Goal: Task Accomplishment & Management: Understand process/instructions

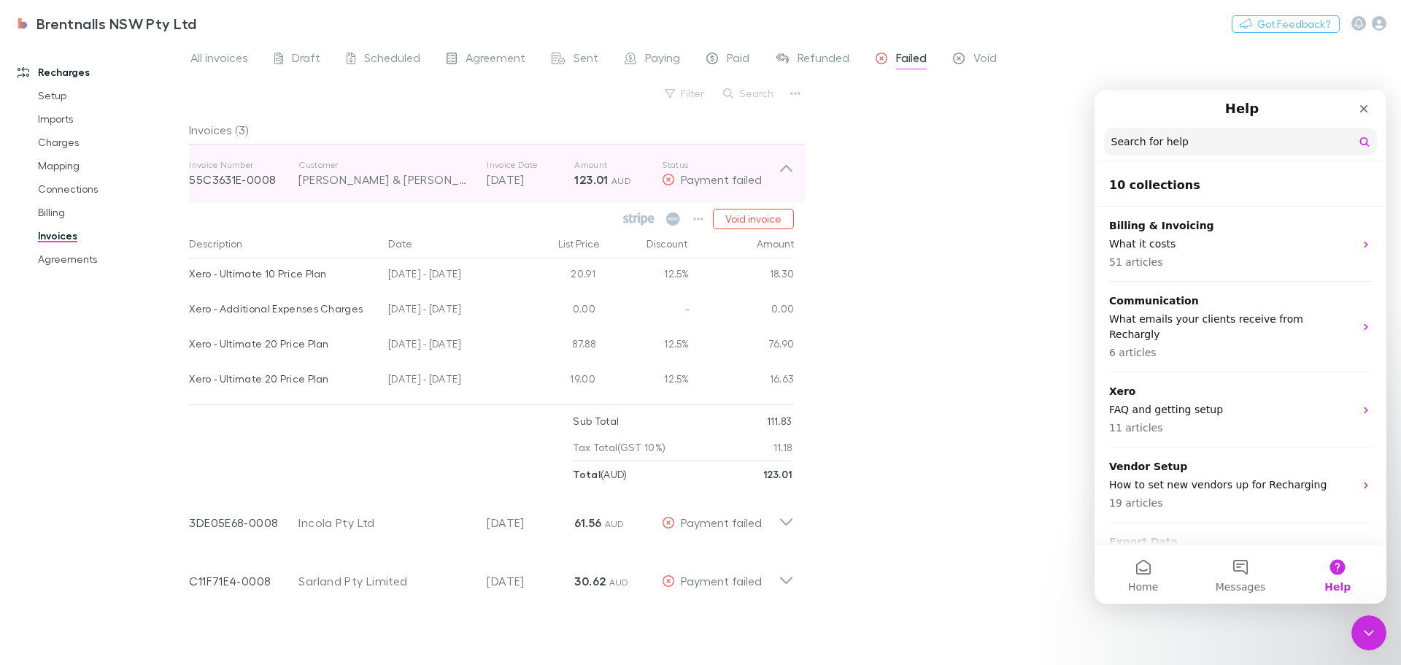
click at [785, 169] on icon at bounding box center [786, 173] width 15 height 29
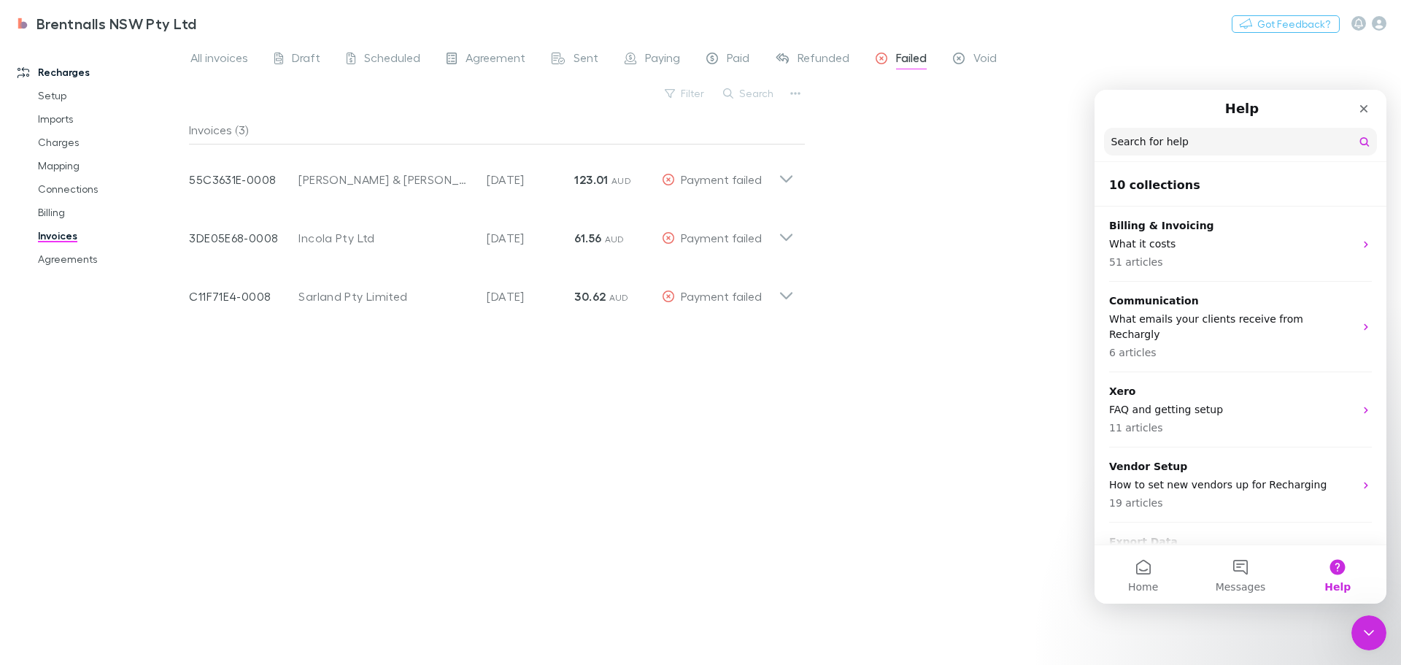
click at [387, 429] on div "Invoices (3) Invoice Number 55C3631E-0008 Customer Johnson & Johnson Real Estat…" at bounding box center [497, 384] width 617 height 538
click at [509, 119] on div "Invoices (3)" at bounding box center [497, 129] width 616 height 29
click at [531, 377] on div "Invoices (3) Invoice Number 55C3631E-0008 Customer Johnson & Johnson Real Estat…" at bounding box center [497, 384] width 617 height 538
click at [46, 114] on link "Imports" at bounding box center [110, 118] width 174 height 23
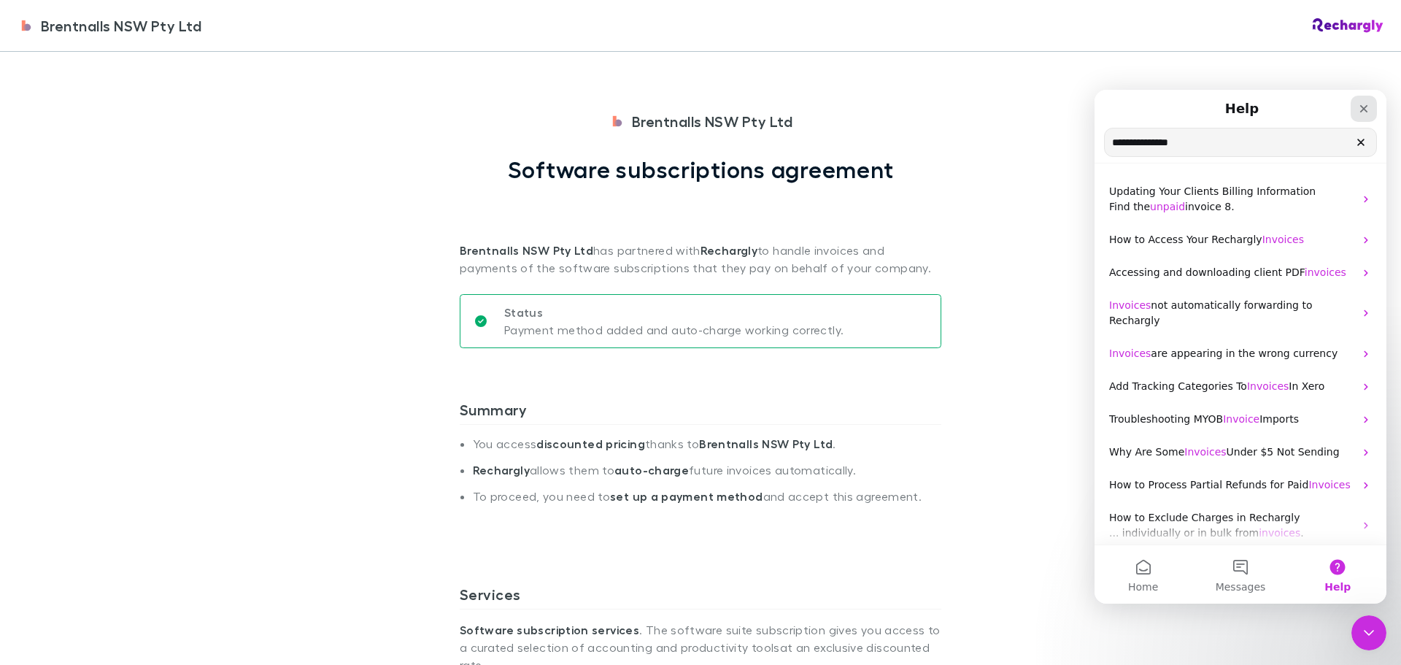
click at [1364, 107] on icon "Close" at bounding box center [1364, 109] width 12 height 12
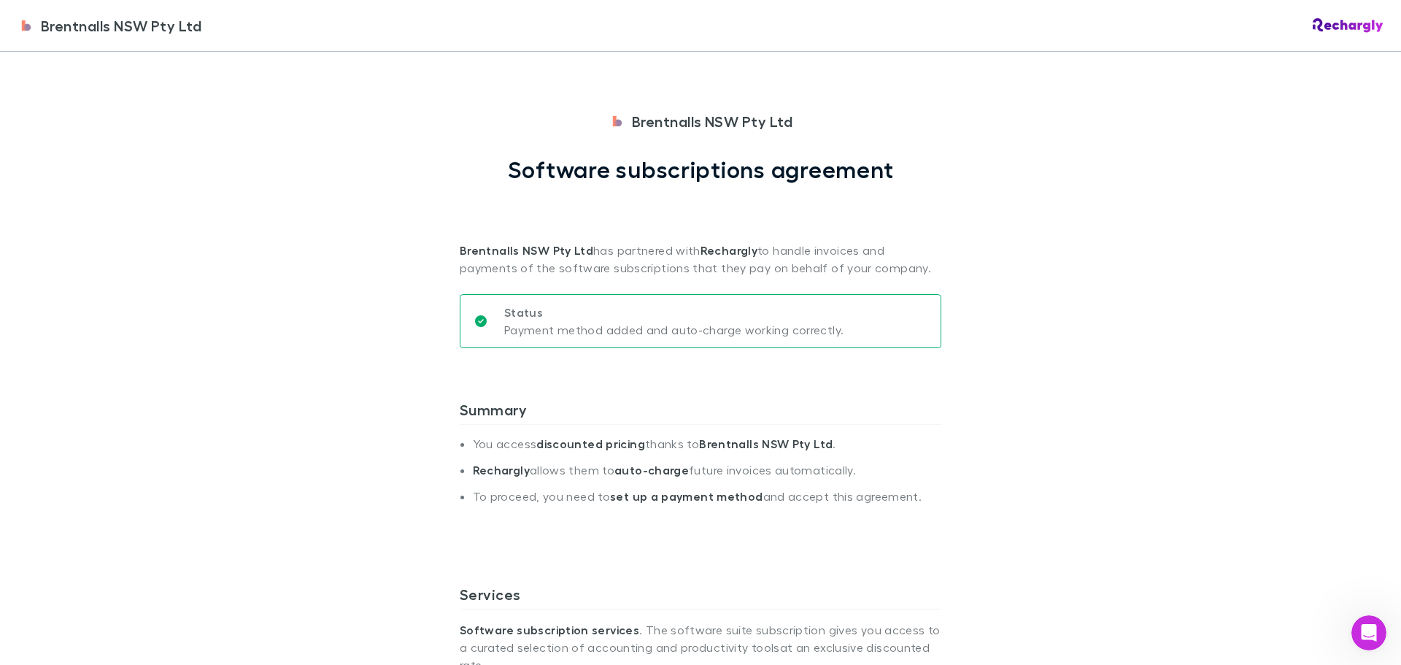
click at [1143, 144] on div "Brentnalls NSW Pty Ltd Brentnalls NSW Pty Ltd Software subscriptions agreement …" at bounding box center [700, 332] width 1401 height 665
